Goal: Transaction & Acquisition: Download file/media

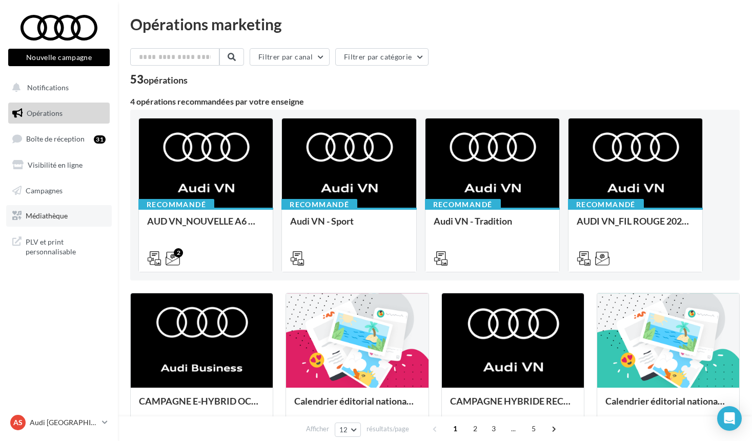
click at [59, 211] on link "Médiathèque" at bounding box center [59, 216] width 106 height 22
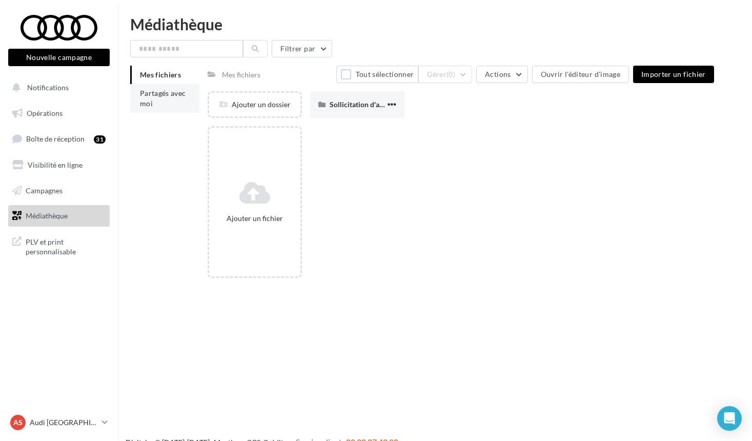
click at [173, 101] on li "Partagés avec moi" at bounding box center [164, 98] width 69 height 29
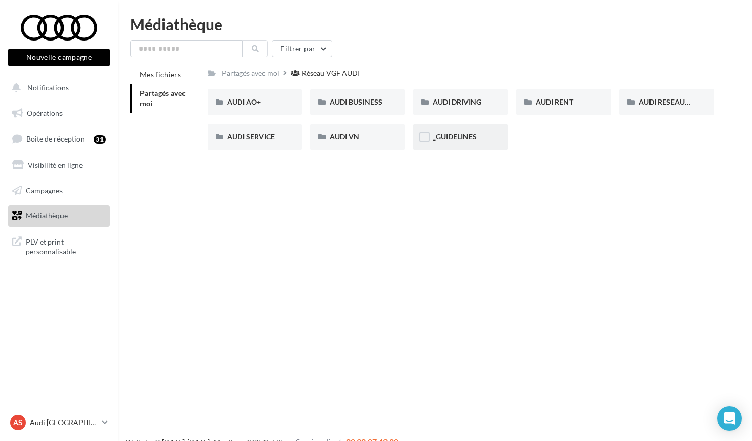
click at [477, 144] on div "_GUIDELINES" at bounding box center [460, 137] width 95 height 27
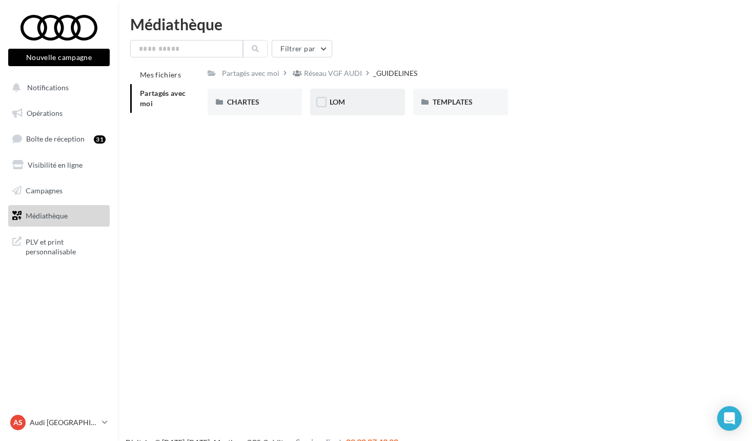
click at [349, 104] on div "LOM" at bounding box center [358, 102] width 56 height 10
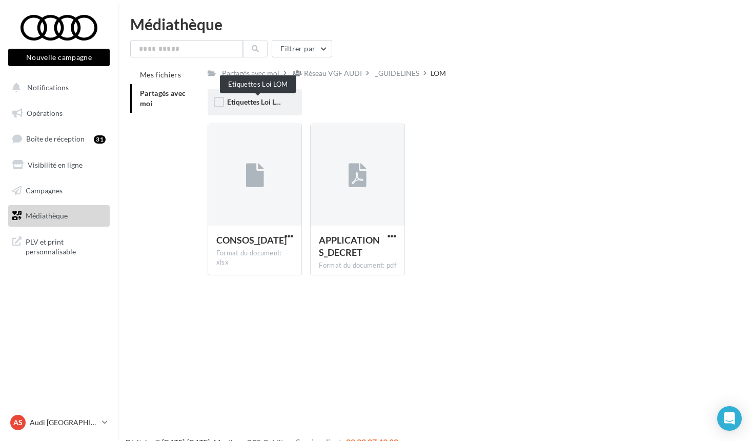
click at [250, 106] on span "Etiquettes Loi LOM" at bounding box center [257, 101] width 60 height 9
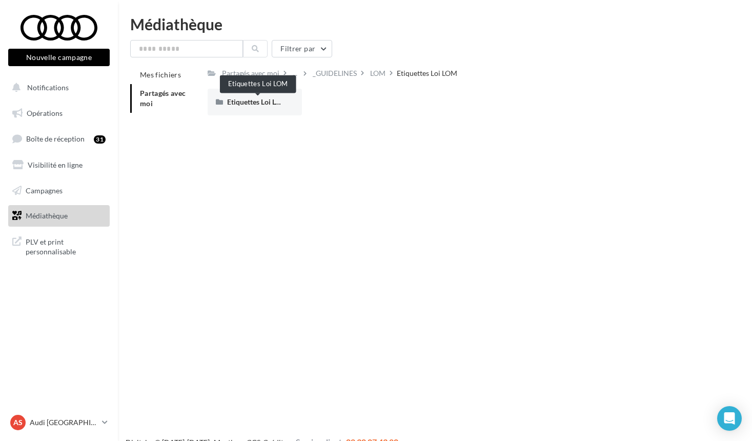
click at [250, 106] on span "Etiquettes Loi LOM" at bounding box center [257, 101] width 60 height 9
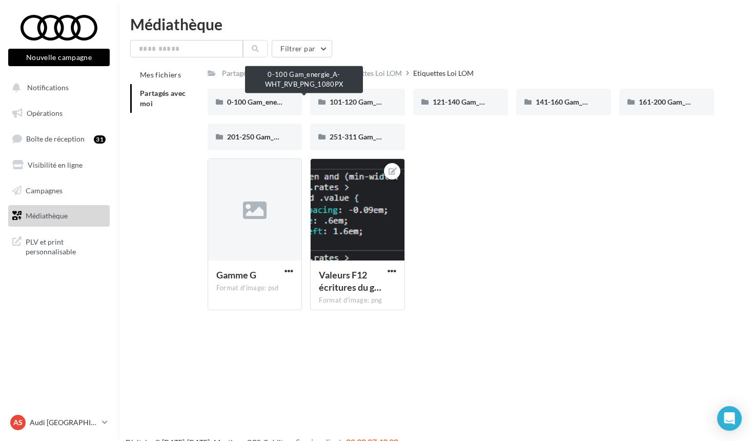
click at [250, 106] on span "0-100 Gam_energie_A-WHT_RVB_PNG_1080PX" at bounding box center [304, 101] width 155 height 9
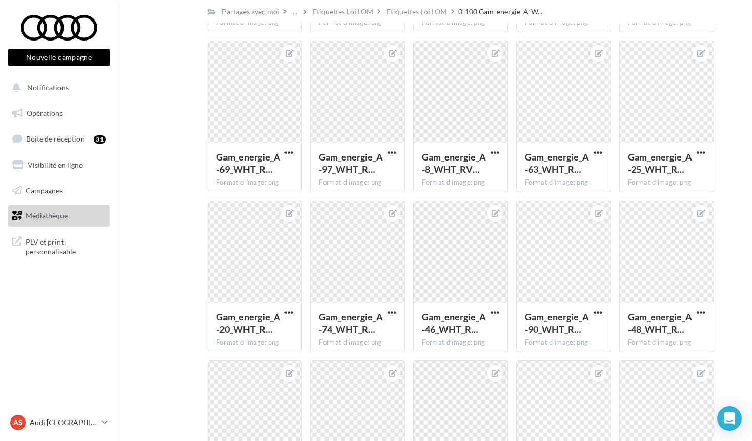
scroll to position [1017, 0]
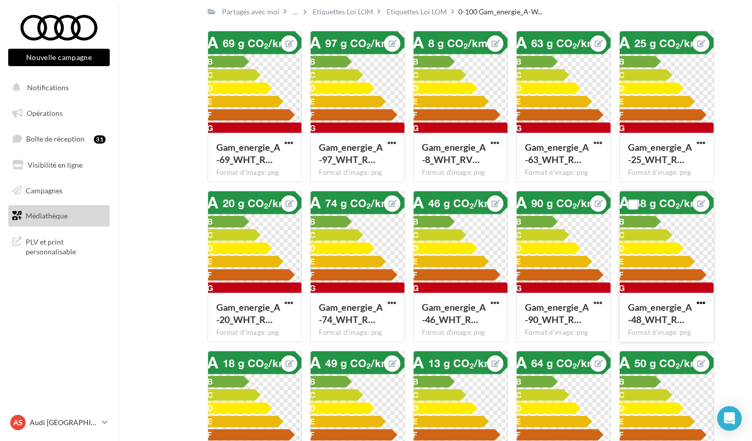
click at [703, 306] on span "button" at bounding box center [701, 302] width 9 height 9
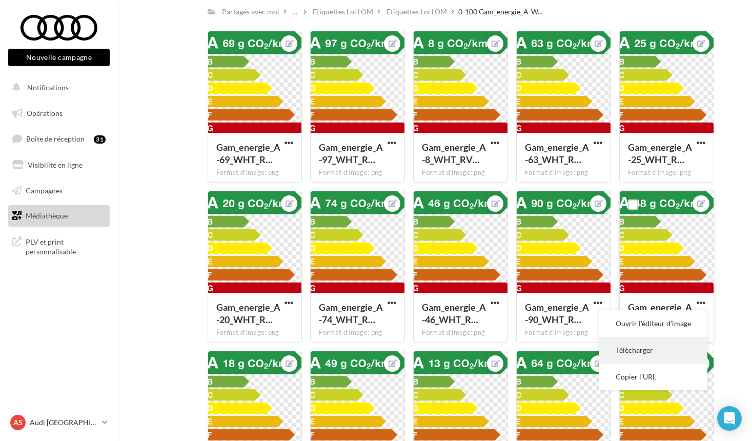
click at [651, 352] on button "Télécharger" at bounding box center [653, 350] width 108 height 27
